Goal: Task Accomplishment & Management: Complete application form

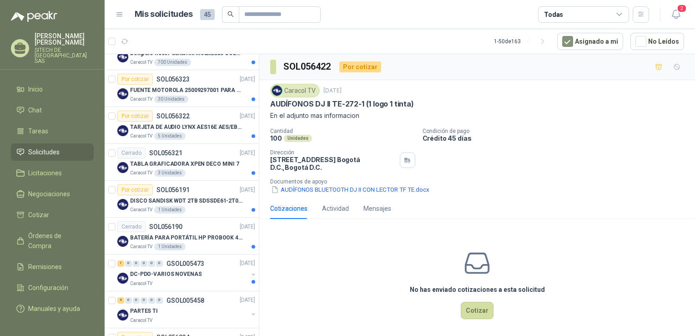
scroll to position [234, 0]
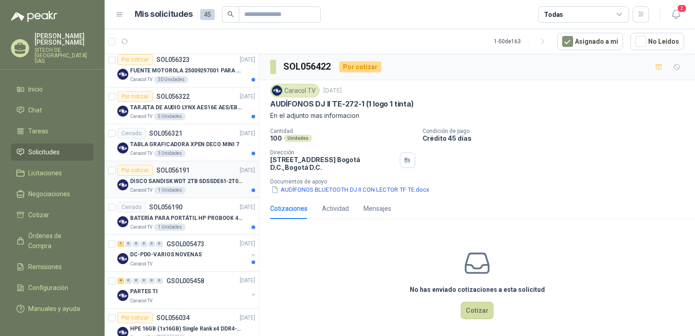
click at [174, 173] on div "Por cotizar SOL056191" at bounding box center [153, 170] width 72 height 11
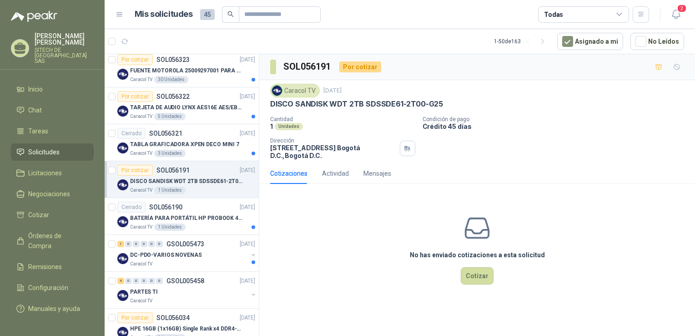
click at [340, 101] on p "DISCO SANDISK WDT 2TB SDSSDE61-2T00-G25" at bounding box center [356, 104] width 173 height 10
copy p "DISCO SANDISK WDT 2TB SDSSDE61-2T00-G25"
click at [169, 178] on p "DISCO SANDISK WDT 2TB SDSSDE61-2T00-G25" at bounding box center [186, 181] width 113 height 9
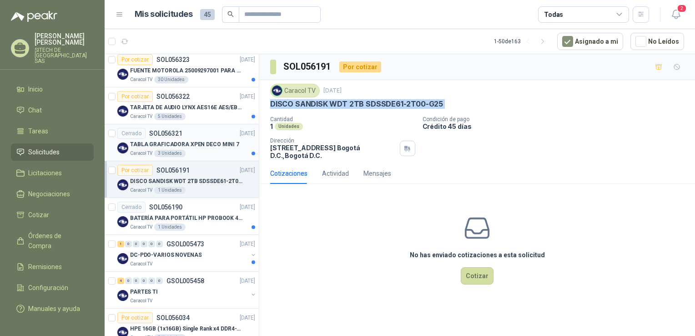
click at [180, 148] on div "TABLA GRAFICADORA XPEN DECO MINI 7" at bounding box center [192, 144] width 125 height 11
click at [173, 103] on p "TARJETA DE AUDIO LYNX AES16E AES/EBU PCI" at bounding box center [186, 107] width 113 height 9
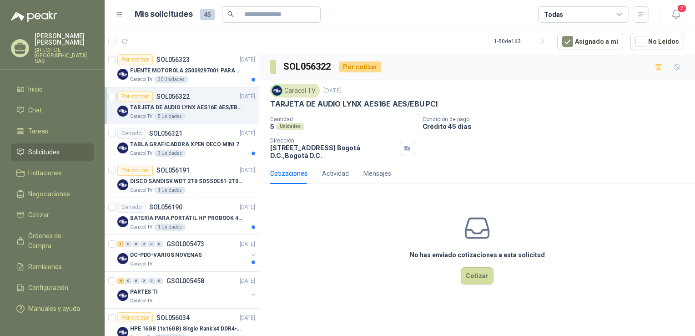
click at [375, 102] on p "TARJETA DE AUDIO LYNX AES16E AES/EBU PCI" at bounding box center [353, 104] width 167 height 10
copy p "TARJETA DE AUDIO LYNX AES16E AES/EBU PCI"
drag, startPoint x: 179, startPoint y: 156, endPoint x: 288, endPoint y: 114, distance: 116.1
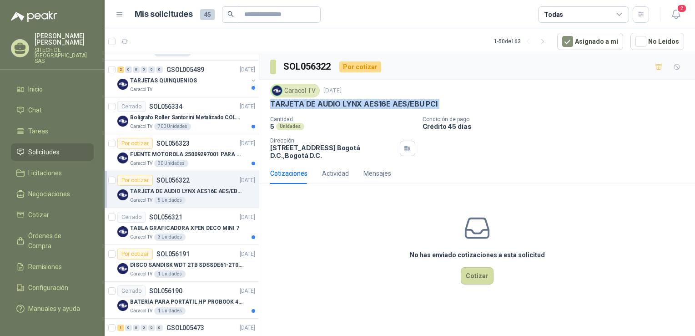
scroll to position [146, 0]
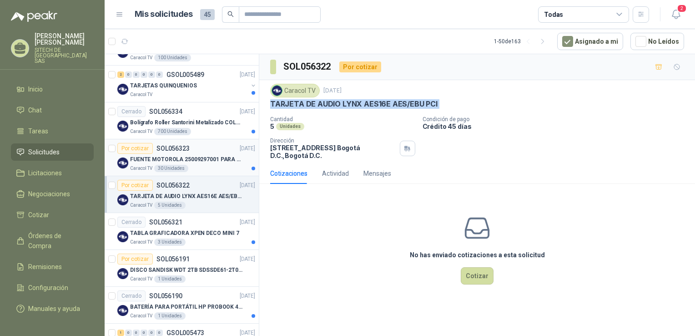
click at [162, 165] on div "30 Unidades" at bounding box center [171, 168] width 34 height 7
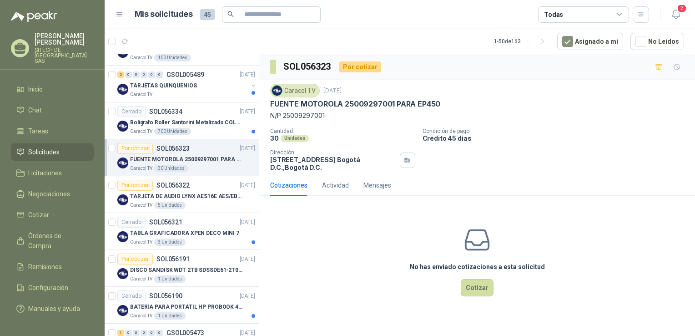
click at [388, 100] on p "FUENTE MOTOROLA 25009297001 PARA EP450" at bounding box center [355, 104] width 170 height 10
copy p "FUENTE MOTOROLA 25009297001 PARA EP450"
drag, startPoint x: 384, startPoint y: 13, endPoint x: 412, endPoint y: -34, distance: 54.1
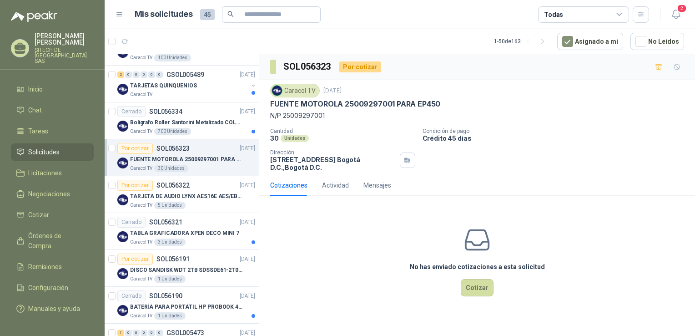
click at [412, 0] on html "[PERSON_NAME] SITECH DE [GEOGRAPHIC_DATA] SAS Inicio Chat Tareas Solicitudes Li…" at bounding box center [347, 168] width 695 height 336
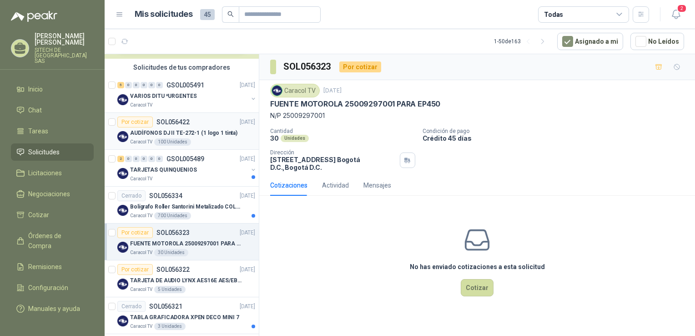
scroll to position [64, 0]
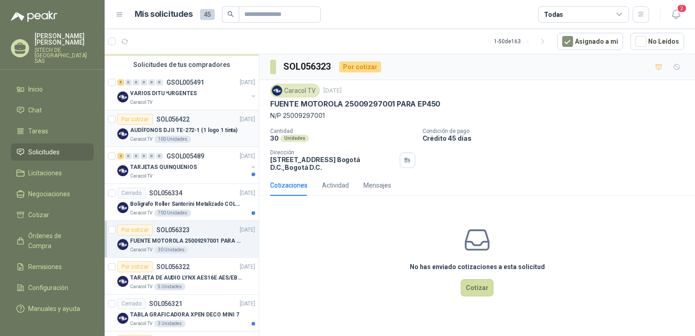
click at [176, 127] on p "AUDÍFONOS DJ II TE-272-1 (1 logo 1 tinta)" at bounding box center [183, 130] width 107 height 9
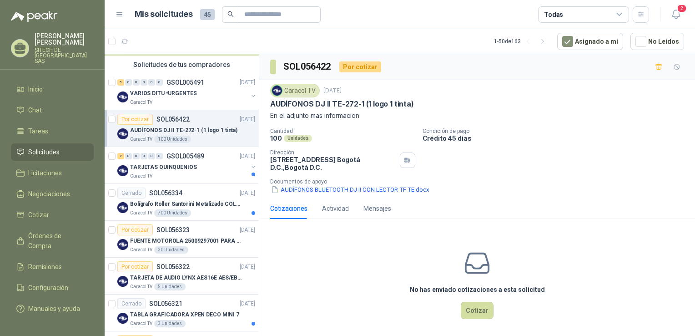
click at [319, 101] on p "AUDÍFONOS DJ II TE-272-1 (1 logo 1 tinta)" at bounding box center [342, 104] width 144 height 10
copy p "AUDÍFONOS DJ II TE-272-1 (1 logo 1 tinta)"
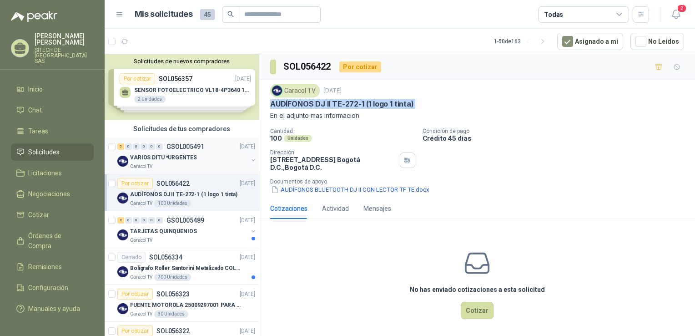
click at [184, 158] on p "VARIOS DITU *URGENTES" at bounding box center [163, 157] width 66 height 9
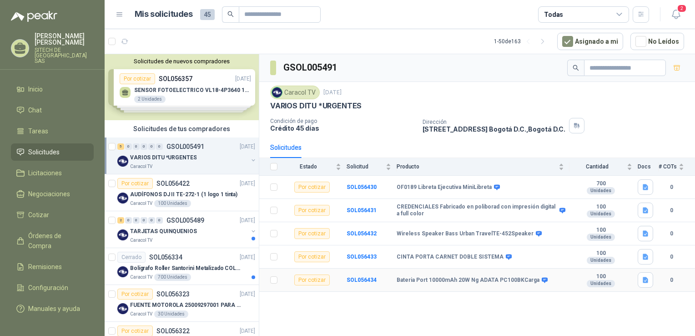
click at [435, 278] on b "Bateria Port 10000mAh 20W Ng ADATA PC100BKCarga" at bounding box center [468, 280] width 143 height 7
copy div "Bateria Port 10000mAh 20W Ng ADATA PC100BKCarga"
click at [359, 278] on b "SOL056434" at bounding box center [362, 280] width 30 height 6
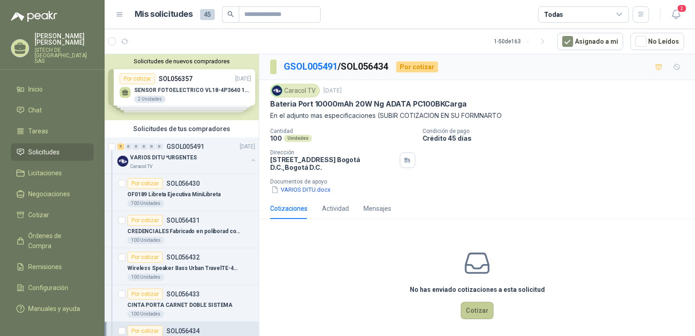
click at [473, 313] on button "Cotizar" at bounding box center [477, 310] width 33 height 17
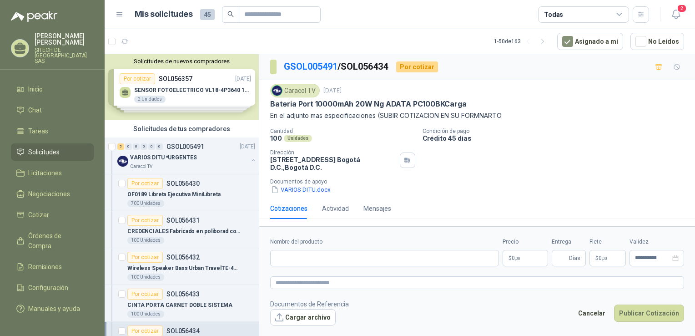
click at [347, 105] on p "Bateria Port 10000mAh 20W Ng ADATA PC100BKCarga" at bounding box center [368, 104] width 197 height 10
click at [347, 103] on p "Bateria Port 10000mAh 20W Ng ADATA PC100BKCarga" at bounding box center [368, 104] width 197 height 10
copy p "Bateria Port 10000mAh 20W Ng ADATA PC100BKCarga"
click at [329, 252] on input "Nombre del producto" at bounding box center [384, 258] width 229 height 16
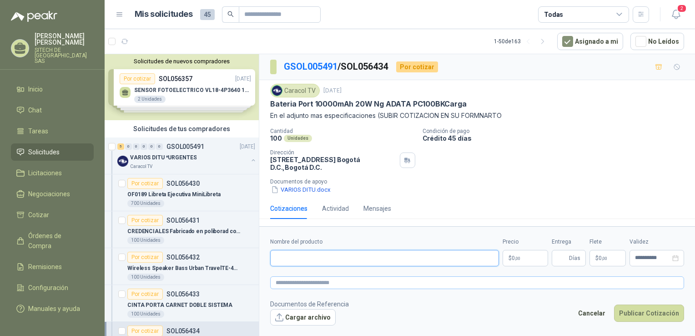
paste input "**********"
type input "**********"
click at [315, 280] on textarea at bounding box center [477, 282] width 414 height 13
paste textarea "**********"
type textarea "**********"
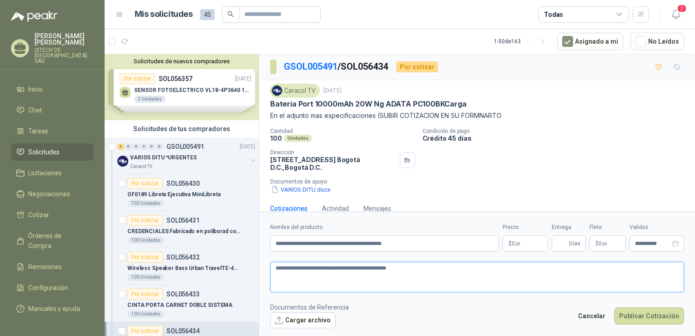
type textarea "**********"
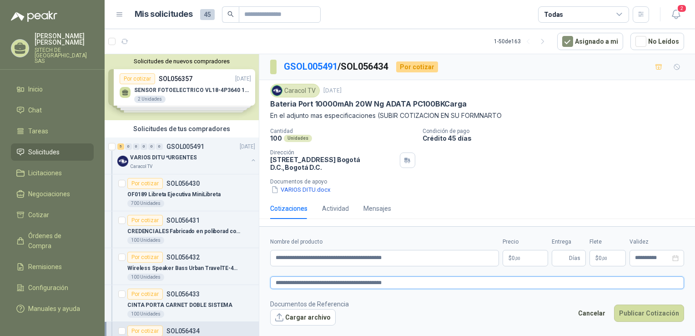
type textarea "**********"
click at [533, 257] on p "$ 0 ,00" at bounding box center [525, 258] width 45 height 16
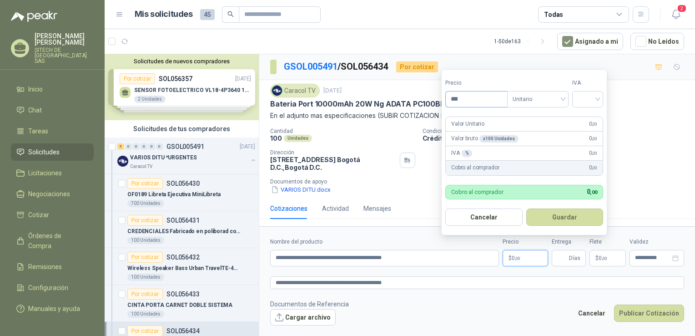
click at [483, 101] on input "***" at bounding box center [476, 98] width 61 height 15
click at [531, 103] on span "Unitario" at bounding box center [538, 99] width 51 height 14
type input "********"
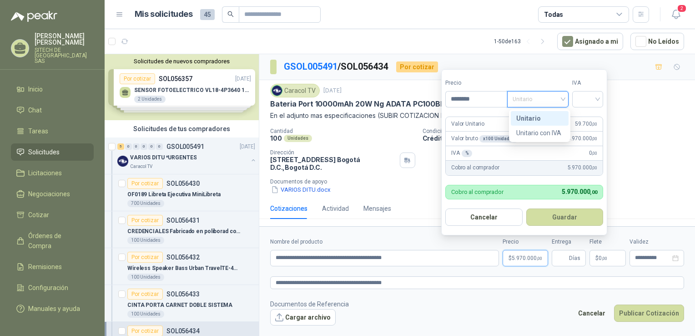
click at [539, 116] on div "Unitario" at bounding box center [539, 118] width 47 height 10
click at [589, 101] on input "search" at bounding box center [588, 98] width 20 height 14
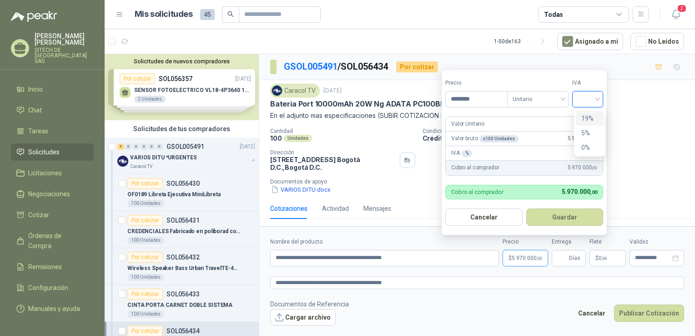
click at [586, 123] on div "19%" at bounding box center [589, 118] width 17 height 10
click at [571, 223] on button "Guardar" at bounding box center [566, 216] width 78 height 17
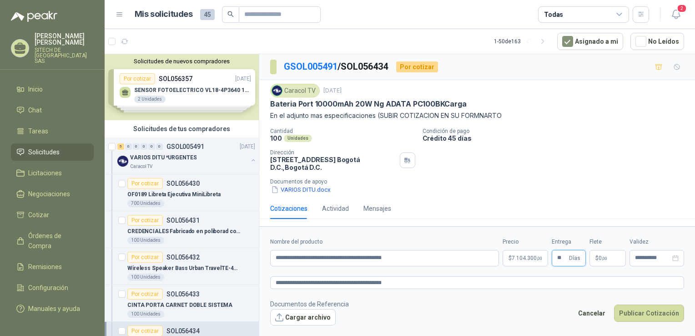
type input "**"
click at [601, 257] on span "0 ,00" at bounding box center [603, 257] width 9 height 5
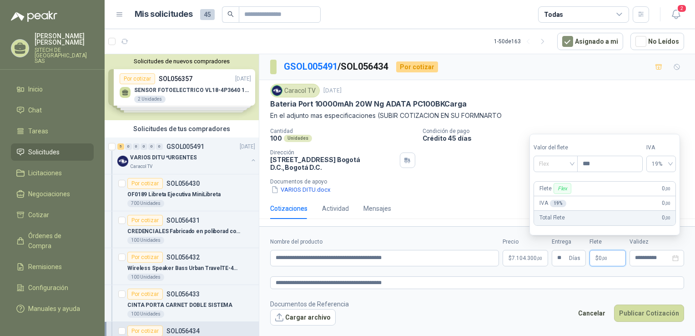
drag, startPoint x: 564, startPoint y: 165, endPoint x: 573, endPoint y: 190, distance: 27.2
click at [565, 164] on span "Flex" at bounding box center [555, 164] width 33 height 14
click at [562, 197] on div "Incluido" at bounding box center [557, 198] width 32 height 10
click at [672, 163] on span "0%" at bounding box center [663, 164] width 17 height 14
click at [661, 260] on input "**********" at bounding box center [652, 258] width 35 height 6
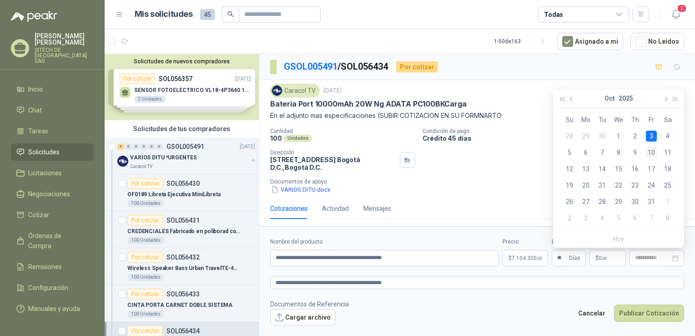
click at [655, 150] on div "10" at bounding box center [651, 152] width 11 height 11
type input "**********"
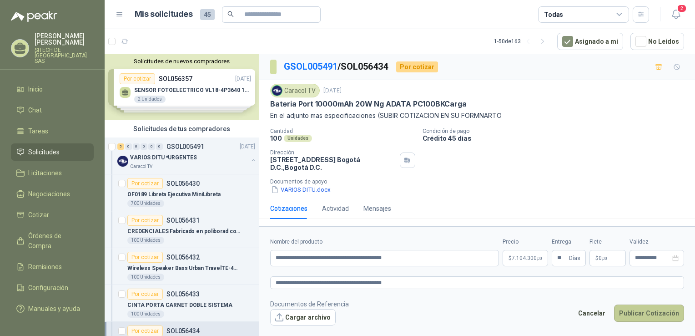
click at [643, 306] on button "Publicar Cotización" at bounding box center [649, 312] width 70 height 17
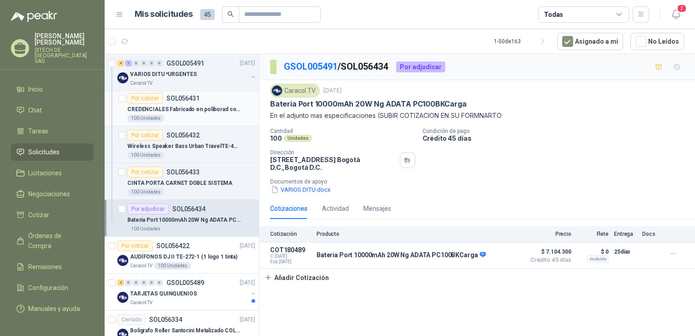
scroll to position [165, 0]
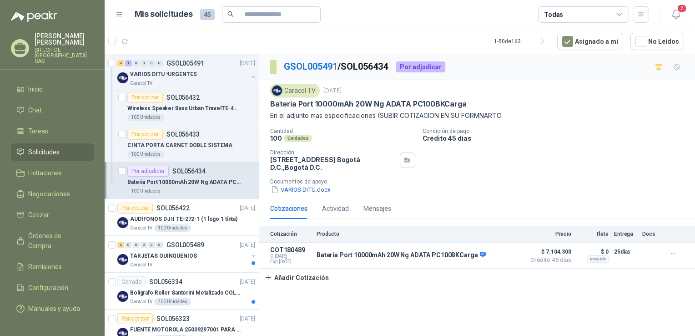
drag, startPoint x: 149, startPoint y: 143, endPoint x: 162, endPoint y: 187, distance: 45.5
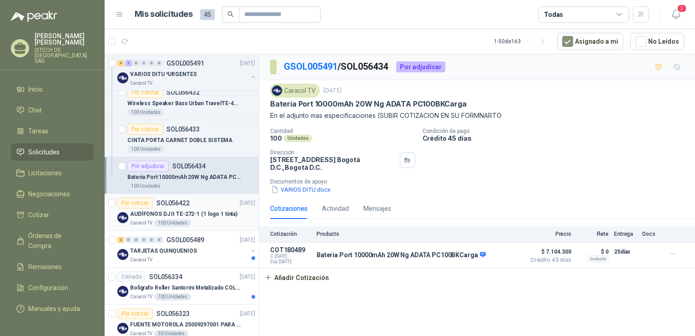
click at [162, 221] on div "100 Unidades" at bounding box center [172, 222] width 37 height 7
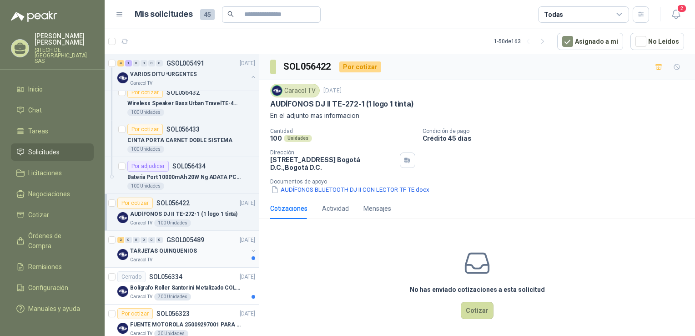
drag, startPoint x: 185, startPoint y: 174, endPoint x: 194, endPoint y: 239, distance: 65.7
drag, startPoint x: 176, startPoint y: 211, endPoint x: 254, endPoint y: 250, distance: 87.5
drag, startPoint x: 182, startPoint y: 198, endPoint x: 288, endPoint y: 157, distance: 114.7
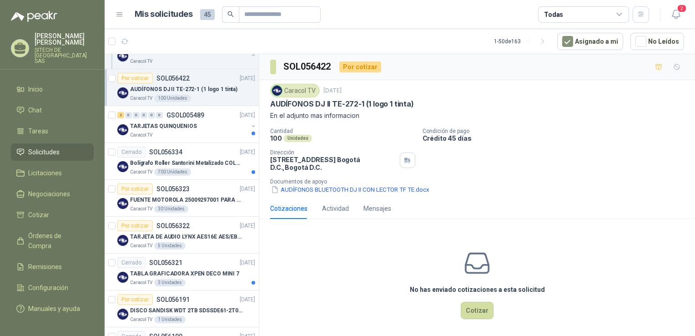
scroll to position [300, 0]
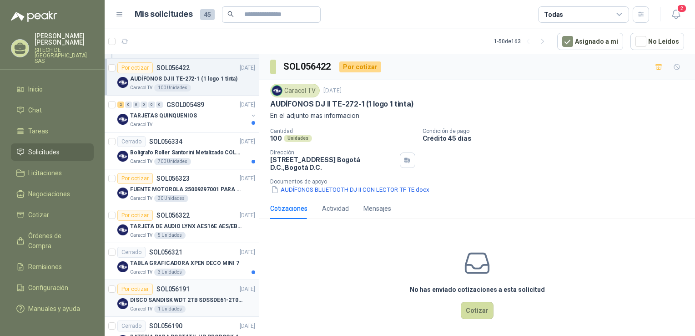
click at [183, 296] on p "DISCO SANDISK WDT 2TB SDSSDE61-2T00-G25" at bounding box center [186, 300] width 113 height 9
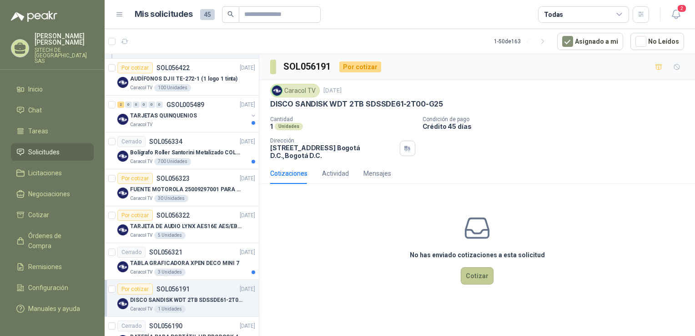
click at [487, 276] on button "Cotizar" at bounding box center [477, 275] width 33 height 17
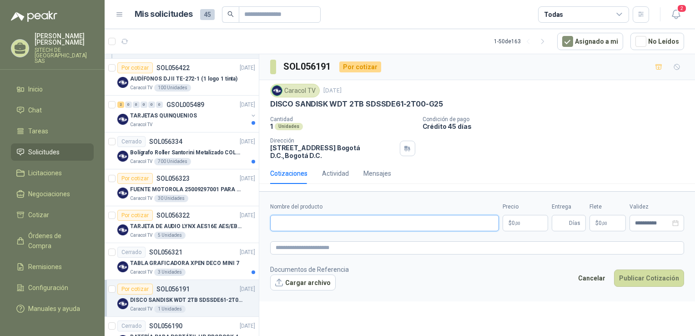
drag, startPoint x: 321, startPoint y: 216, endPoint x: 327, endPoint y: 222, distance: 8.4
click at [323, 217] on input "Nombre del producto" at bounding box center [384, 223] width 229 height 16
paste input "**********"
type input "**********"
drag, startPoint x: 349, startPoint y: 256, endPoint x: 354, endPoint y: 250, distance: 7.7
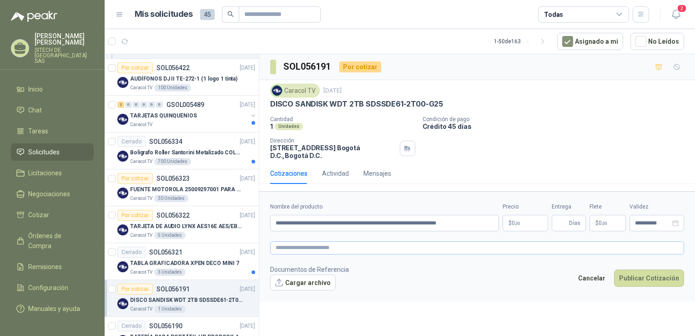
click at [350, 256] on form "**********" at bounding box center [477, 246] width 436 height 110
click at [354, 250] on textarea at bounding box center [477, 247] width 414 height 13
paste textarea "**********"
type textarea "**********"
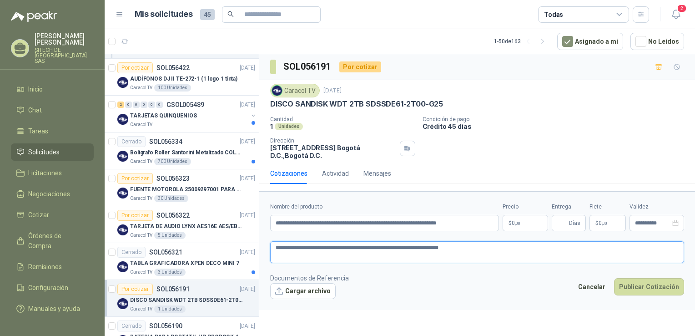
type textarea "**********"
click at [518, 221] on span ",00" at bounding box center [517, 223] width 5 height 5
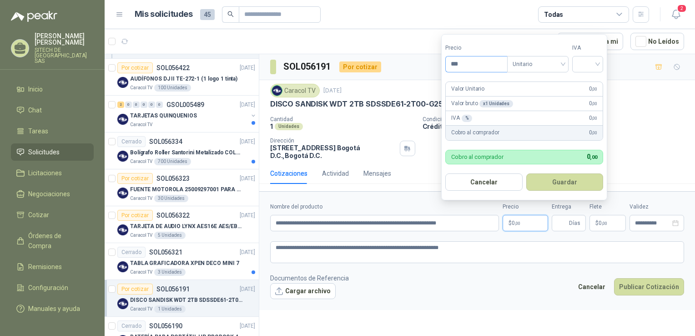
click at [481, 61] on input "***" at bounding box center [476, 63] width 61 height 15
click at [536, 70] on span "Unitario" at bounding box center [538, 64] width 51 height 14
type input "*********"
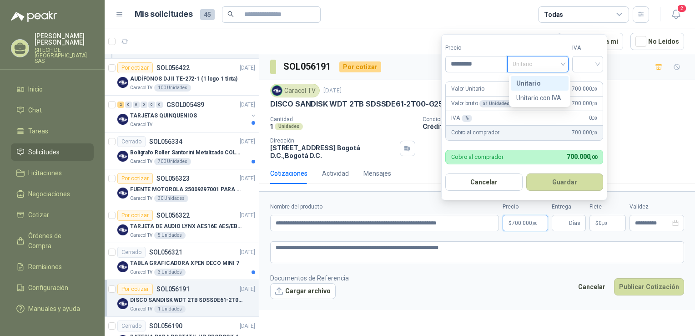
drag, startPoint x: 536, startPoint y: 86, endPoint x: 576, endPoint y: 75, distance: 41.2
click at [538, 85] on div "Unitario" at bounding box center [539, 83] width 47 height 10
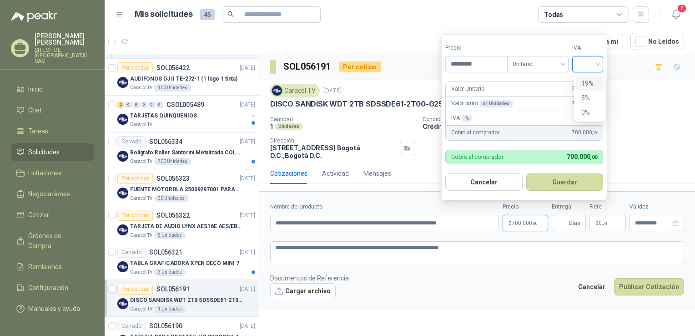
drag, startPoint x: 582, startPoint y: 67, endPoint x: 590, endPoint y: 76, distance: 11.6
click at [585, 66] on input "search" at bounding box center [588, 63] width 20 height 14
click at [591, 86] on div "19%" at bounding box center [589, 83] width 17 height 10
click at [563, 187] on button "Guardar" at bounding box center [566, 181] width 78 height 17
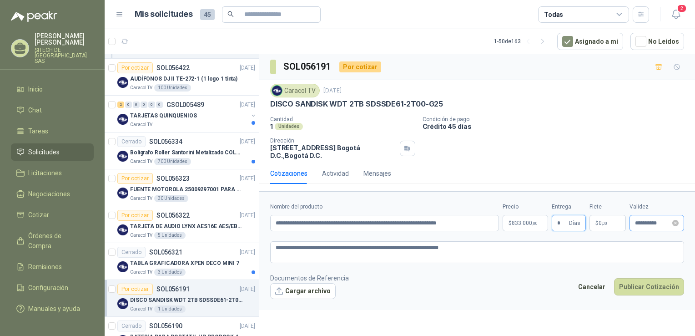
type input "*"
click at [664, 225] on input "**********" at bounding box center [652, 223] width 35 height 6
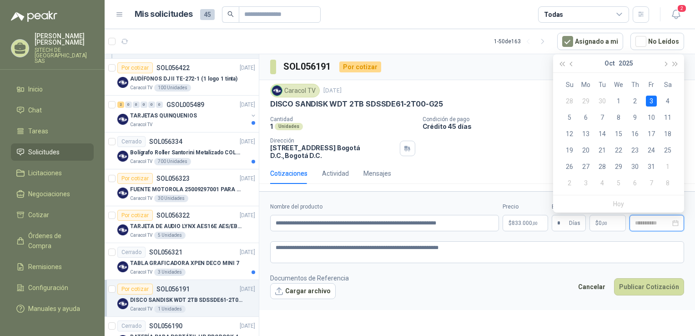
type input "**********"
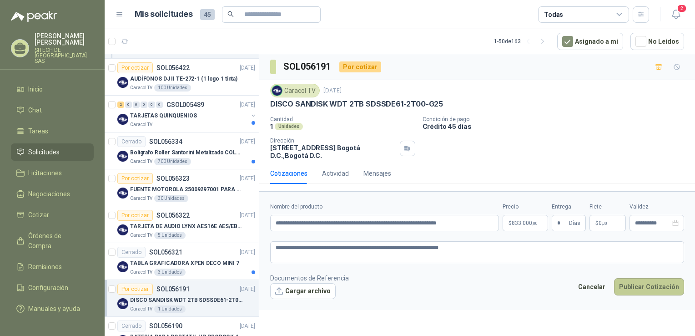
click at [646, 290] on button "Publicar Cotización" at bounding box center [649, 286] width 70 height 17
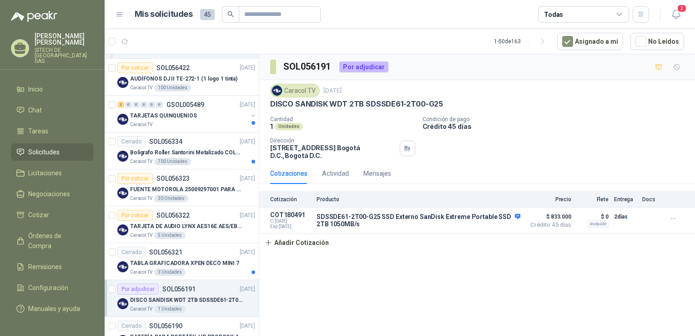
click at [257, 122] on div "Solicitudes de nuevos compradores Por cotizar SOL056357 [DATE] SENSOR FOTOELECT…" at bounding box center [182, 196] width 155 height 285
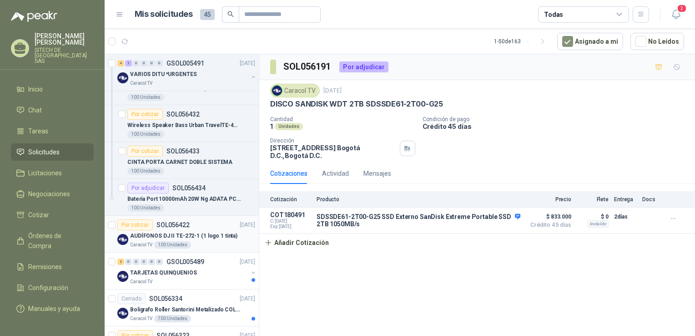
click at [187, 234] on p "AUDÍFONOS DJ II TE-272-1 (1 logo 1 tinta)" at bounding box center [183, 236] width 107 height 9
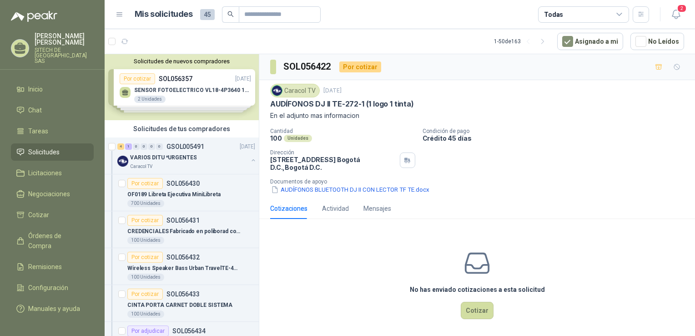
scroll to position [249, 0]
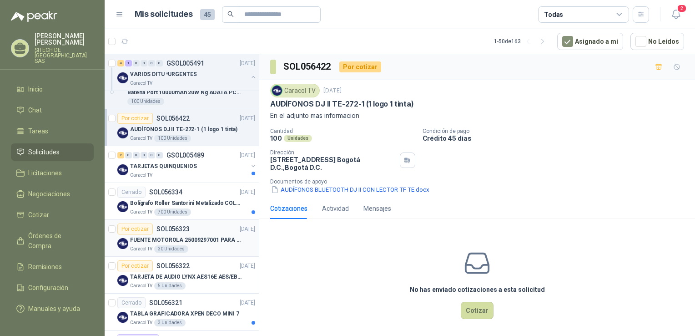
drag, startPoint x: 175, startPoint y: 169, endPoint x: 176, endPoint y: 241, distance: 71.9
click at [169, 239] on p "FUENTE MOTOROLA 25009297001 PARA EP450" at bounding box center [186, 240] width 113 height 9
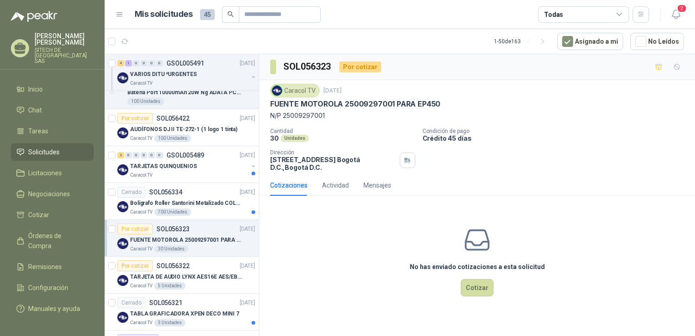
click at [425, 208] on div "No has enviado cotizaciones a esta solicitud Cotizar" at bounding box center [477, 261] width 436 height 116
click at [478, 292] on button "Cotizar" at bounding box center [477, 287] width 33 height 17
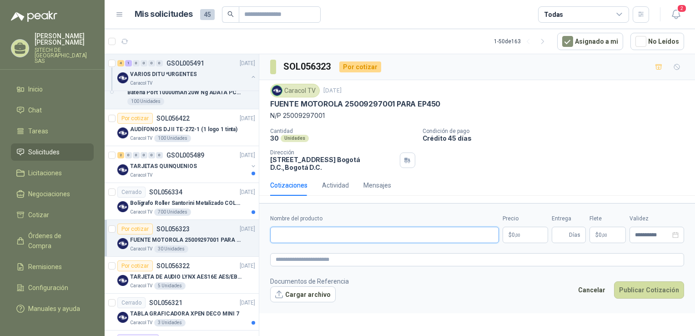
click at [295, 232] on input "Nombre del producto" at bounding box center [384, 235] width 229 height 16
paste input "**********"
type input "**********"
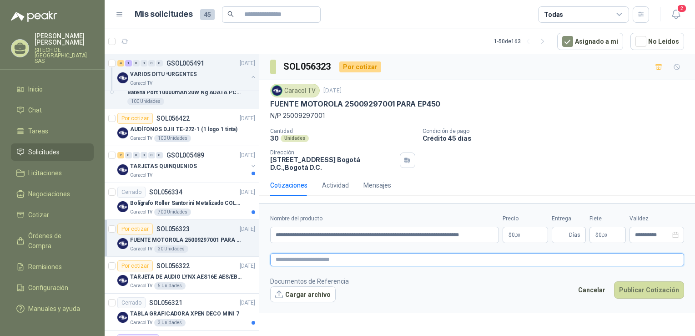
click at [326, 259] on textarea at bounding box center [477, 259] width 414 height 13
paste textarea "**********"
type textarea "**********"
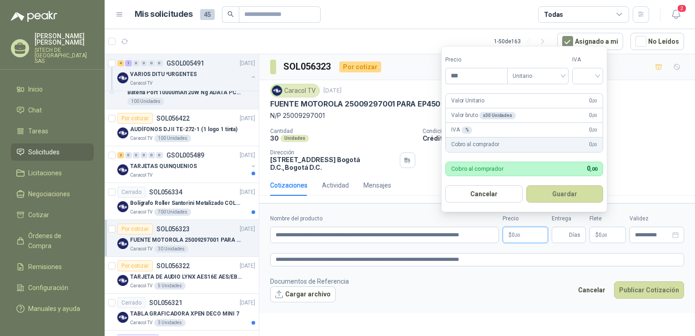
click at [523, 233] on p "$ 0 ,00" at bounding box center [525, 235] width 45 height 16
click at [470, 76] on input "***" at bounding box center [476, 75] width 61 height 15
click at [557, 75] on span "Unitario" at bounding box center [538, 76] width 51 height 14
type input "*********"
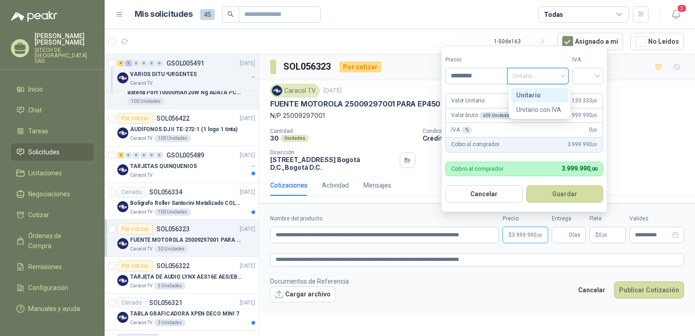
drag, startPoint x: 539, startPoint y: 100, endPoint x: 582, endPoint y: 86, distance: 45.8
click at [540, 100] on div "Unitario" at bounding box center [540, 95] width 58 height 15
click at [588, 83] on span at bounding box center [588, 75] width 20 height 15
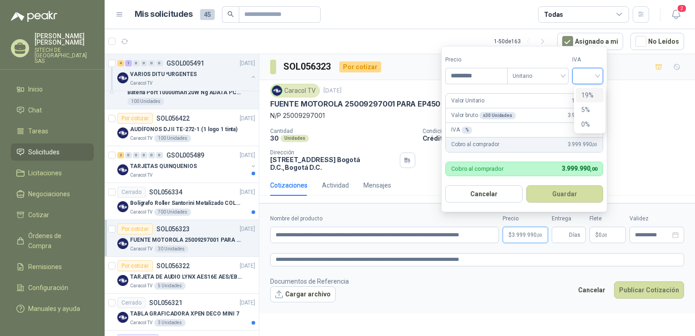
click at [593, 99] on div "19%" at bounding box center [589, 95] width 17 height 10
click at [571, 197] on button "Guardar" at bounding box center [566, 193] width 78 height 17
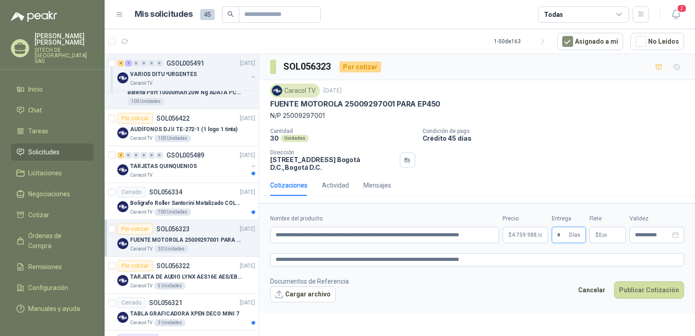
type input "*"
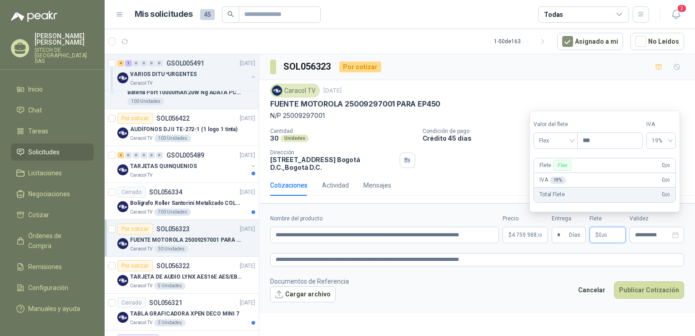
click at [608, 236] on p "$ 0 ,00" at bounding box center [608, 235] width 36 height 16
click at [568, 142] on span "Flex" at bounding box center [555, 141] width 33 height 14
drag, startPoint x: 560, startPoint y: 175, endPoint x: 576, endPoint y: 170, distance: 16.1
click at [561, 174] on div "Incluido" at bounding box center [557, 175] width 32 height 10
click at [665, 141] on span "0%" at bounding box center [663, 141] width 17 height 14
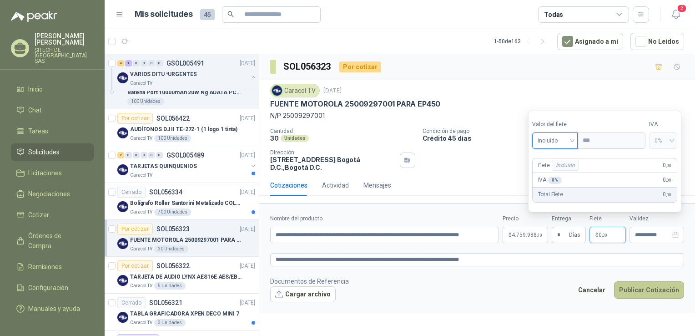
click at [647, 292] on button "Publicar Cotización" at bounding box center [649, 289] width 70 height 17
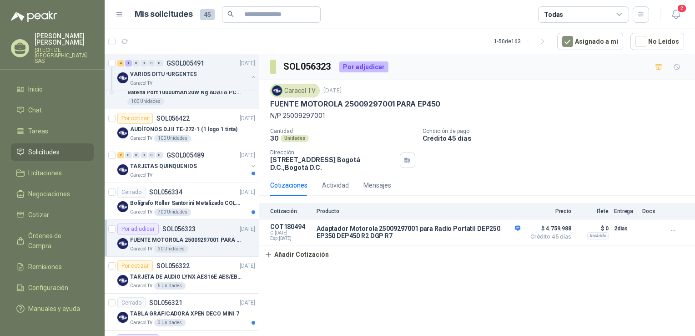
drag, startPoint x: 172, startPoint y: 203, endPoint x: 253, endPoint y: 117, distance: 117.8
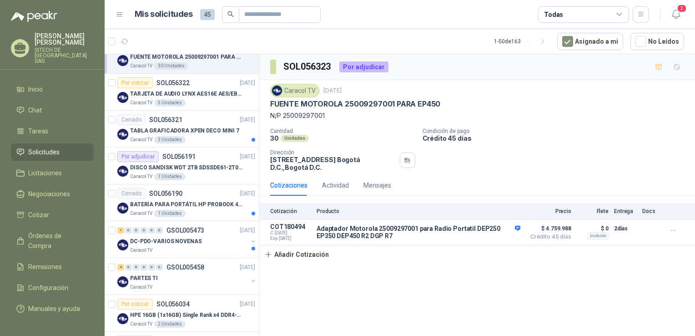
scroll to position [460, 0]
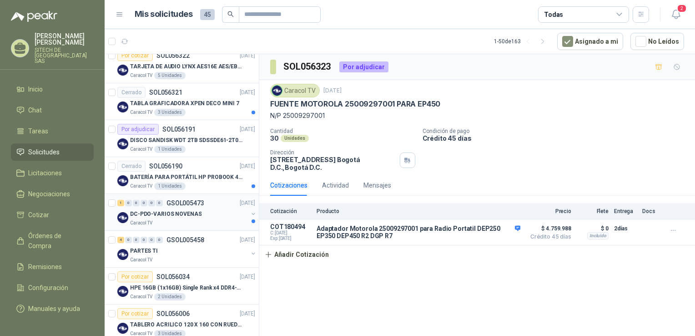
click at [170, 219] on div "Caracol TV" at bounding box center [189, 222] width 118 height 7
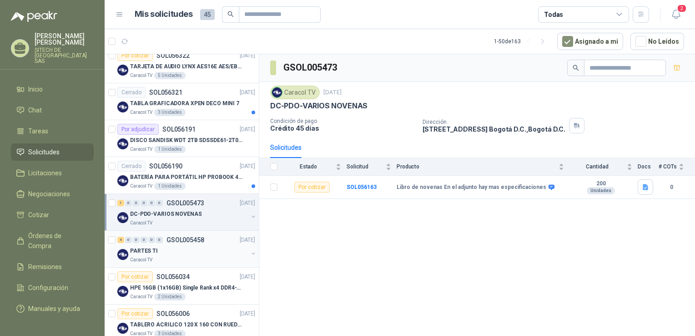
click at [179, 248] on div "PARTES TI" at bounding box center [189, 250] width 118 height 11
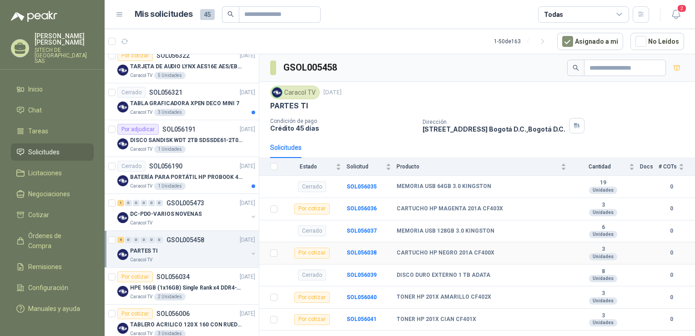
drag, startPoint x: 444, startPoint y: 185, endPoint x: 425, endPoint y: 279, distance: 95.9
click at [442, 254] on b "CARTUCHO HP NEGRO 201A CF400X" at bounding box center [446, 252] width 98 height 7
drag, startPoint x: 442, startPoint y: 254, endPoint x: 427, endPoint y: 300, distance: 48.9
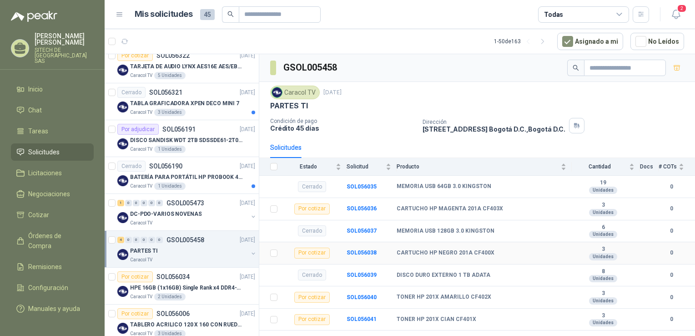
click at [427, 300] on td "TONER HP 201X AMARILLO CF402X" at bounding box center [484, 297] width 175 height 22
drag, startPoint x: 427, startPoint y: 300, endPoint x: 458, endPoint y: 314, distance: 34.2
click at [458, 314] on td "TONER HP 201X CIAN CF401X" at bounding box center [484, 319] width 175 height 22
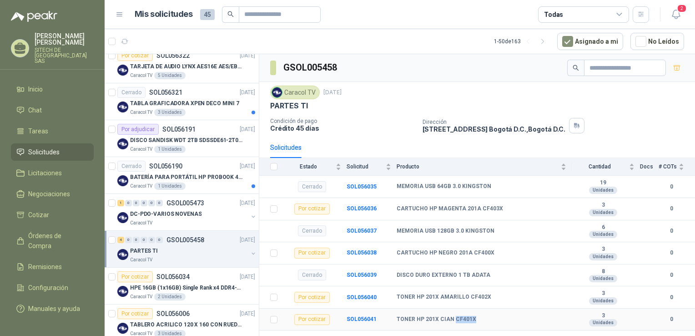
click at [458, 314] on td "TONER HP 201X CIAN CF401X" at bounding box center [484, 319] width 175 height 22
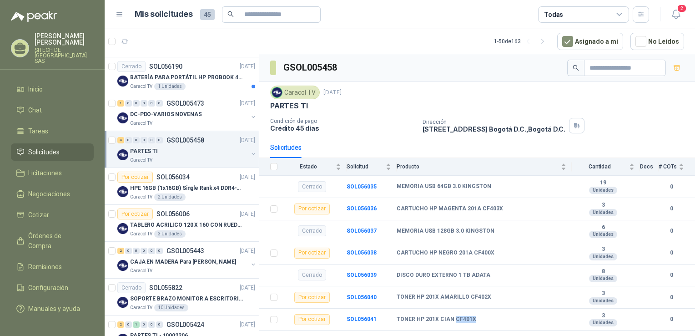
scroll to position [567, 0]
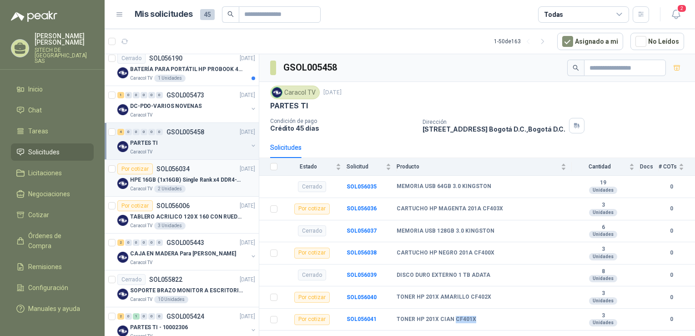
click at [177, 179] on p "HPE 16GB (1x16GB) Single Rank x4 DDR4-2400" at bounding box center [186, 180] width 113 height 9
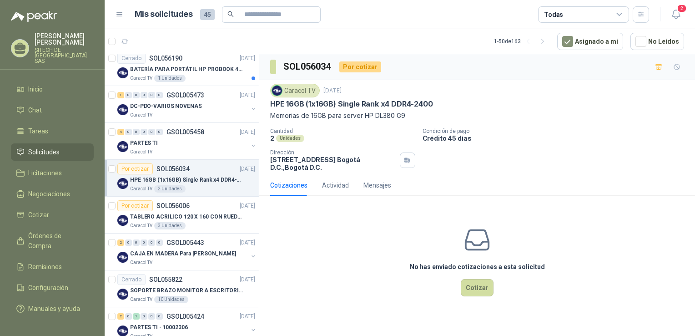
click at [324, 100] on p "HPE 16GB (1x16GB) Single Rank x4 DDR4-2400" at bounding box center [351, 104] width 162 height 10
copy p "HPE 16GB (1x16GB) Single Rank x4 DDR4-2400"
click at [291, 119] on p "Memorias de 16GB para server HP DL380 G9" at bounding box center [477, 116] width 414 height 10
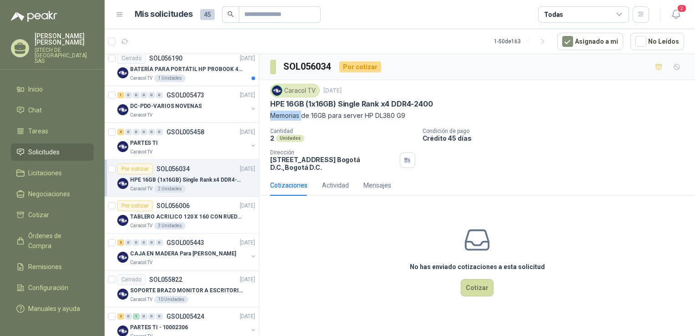
click at [291, 119] on p "Memorias de 16GB para server HP DL380 G9" at bounding box center [477, 116] width 414 height 10
copy p "Memorias de 16GB para server HP DL380 G9"
click at [173, 212] on p "TABLERO ACRILICO 120 X 160 CON RUEDAS" at bounding box center [186, 216] width 113 height 9
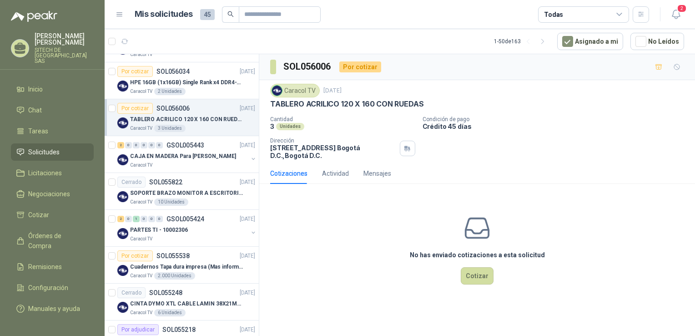
scroll to position [684, 0]
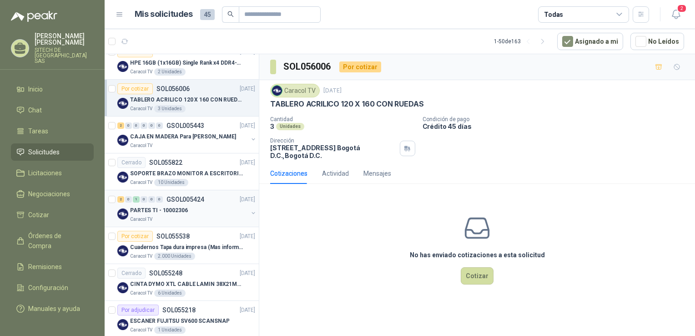
click at [176, 197] on p "GSOL005424" at bounding box center [186, 199] width 38 height 6
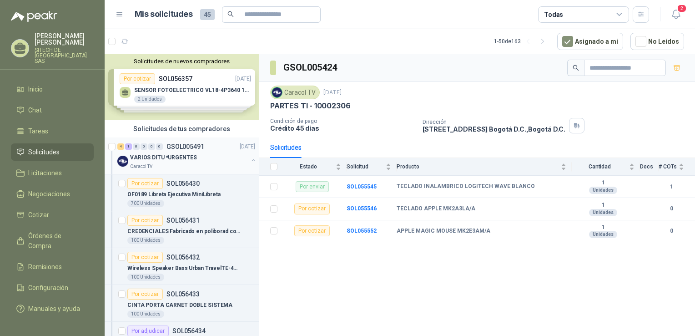
click at [161, 156] on p "VARIOS DITU *URGENTES" at bounding box center [163, 157] width 66 height 9
